Goal: Task Accomplishment & Management: Use online tool/utility

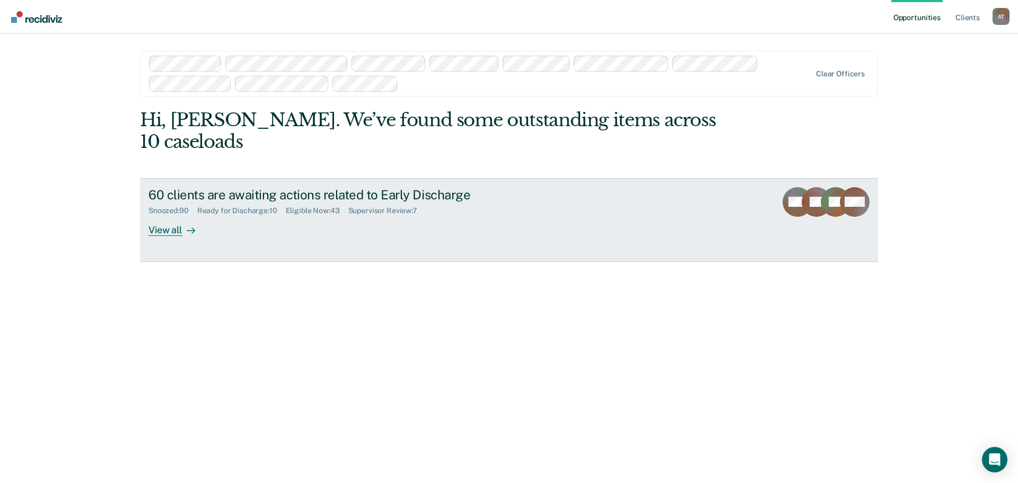
click at [158, 215] on div "View all" at bounding box center [177, 225] width 59 height 21
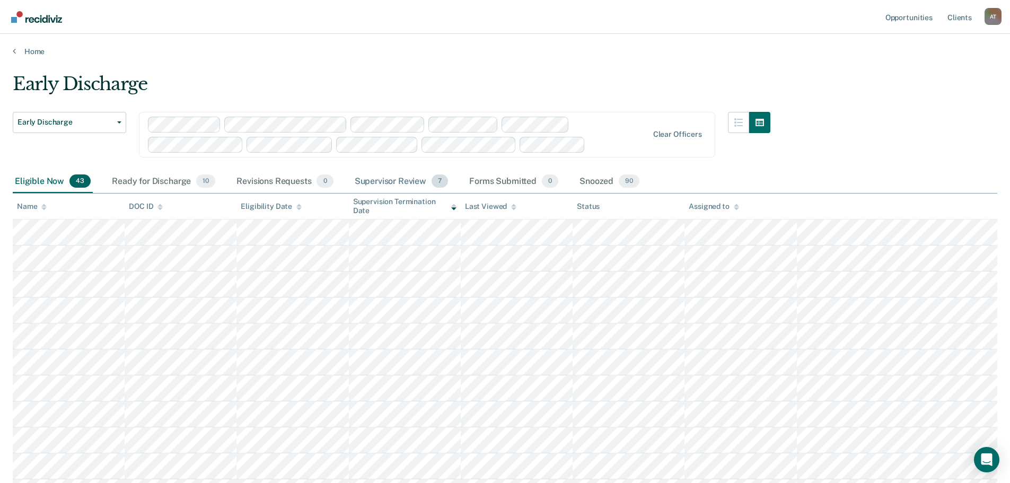
click at [379, 183] on div "Supervisor Review 7" at bounding box center [401, 181] width 98 height 23
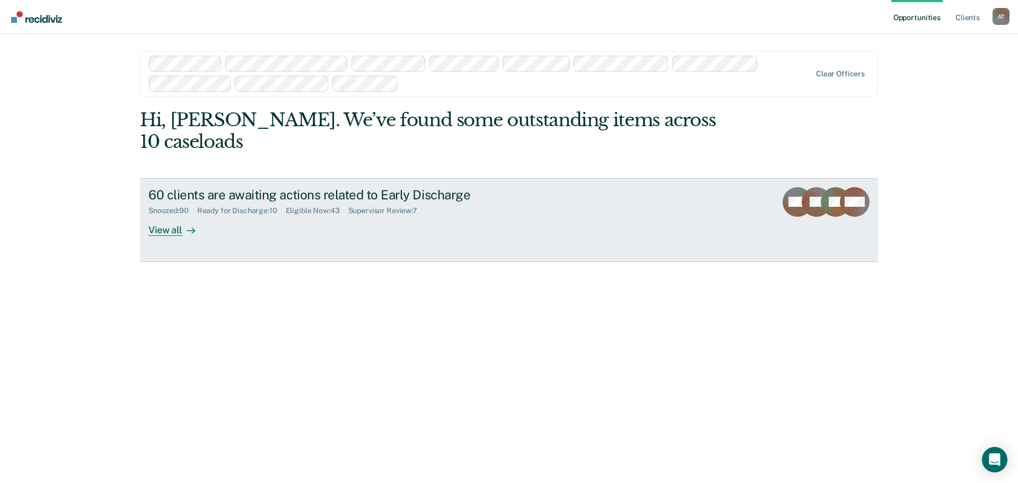
click at [164, 215] on div "View all" at bounding box center [177, 225] width 59 height 21
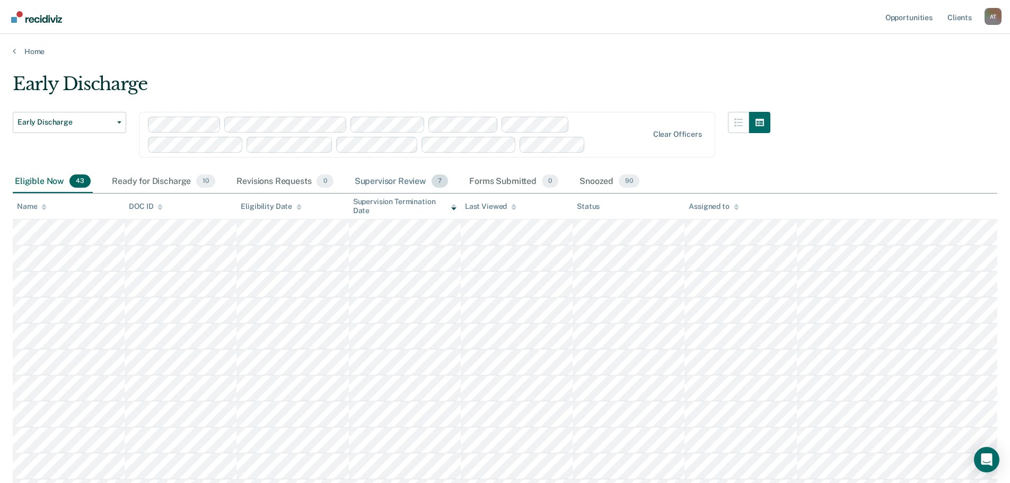
click at [379, 178] on div "Supervisor Review 7" at bounding box center [401, 181] width 98 height 23
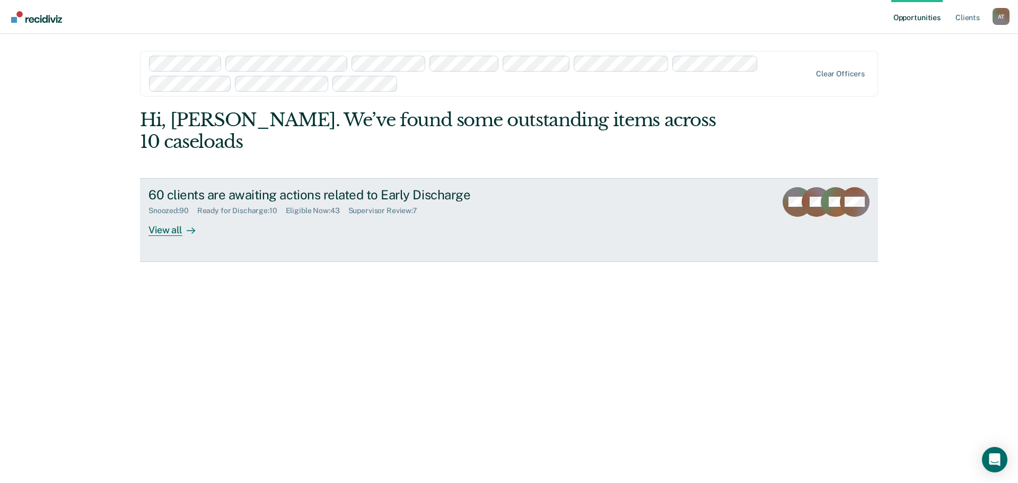
click at [165, 215] on div "View all" at bounding box center [177, 225] width 59 height 21
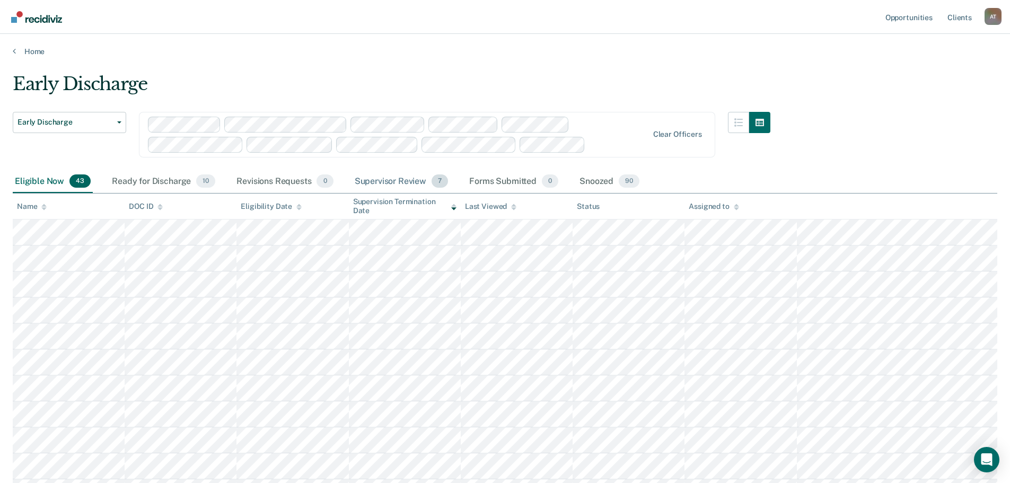
click at [383, 182] on div "Supervisor Review 7" at bounding box center [401, 181] width 98 height 23
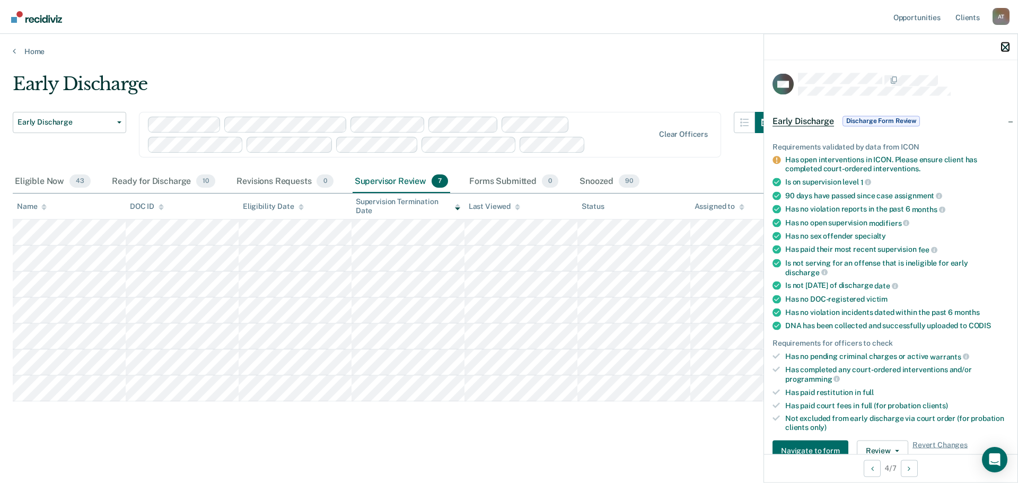
click at [1004, 50] on icon "button" at bounding box center [1004, 46] width 7 height 7
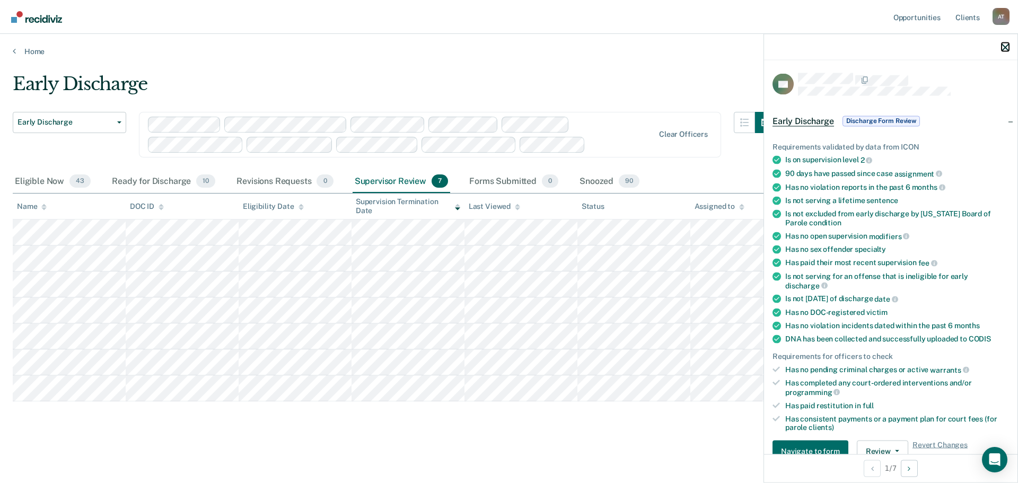
click at [1006, 43] on icon "button" at bounding box center [1004, 46] width 7 height 7
